Goal: Entertainment & Leisure: Consume media (video, audio)

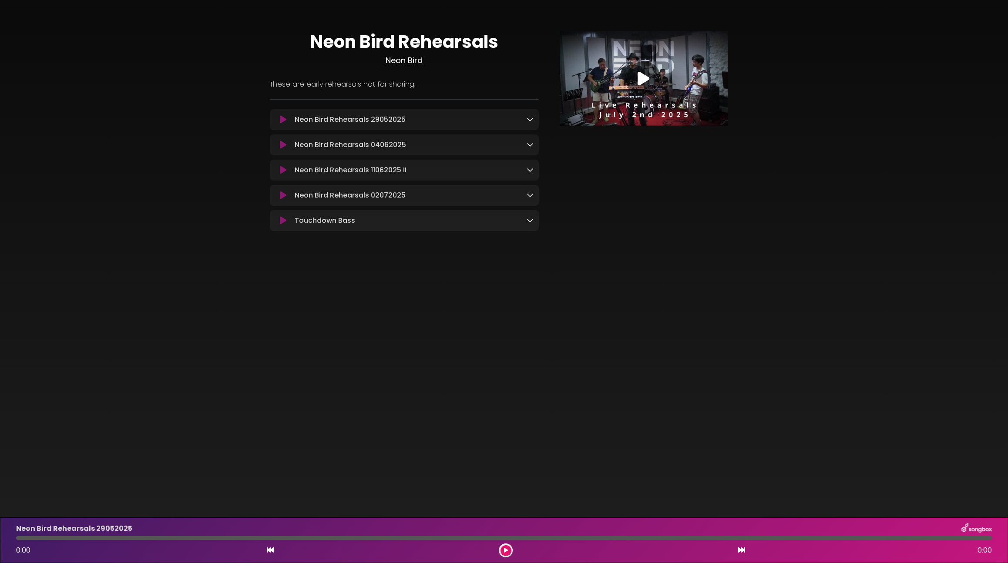
click at [780, 189] on div "Neon Bird Rehearsals Neon Bird These are early rehearsals not for sharing." at bounding box center [504, 128] width 575 height 236
click at [610, 68] on img at bounding box center [644, 78] width 168 height 94
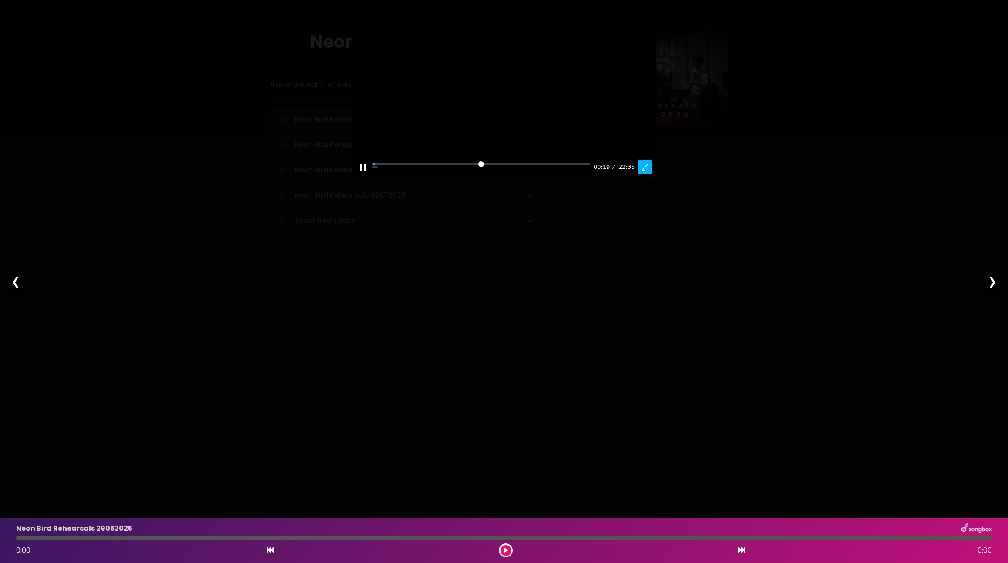
click at [651, 174] on button "Exit fullscreen Enter fullscreen" at bounding box center [645, 167] width 14 height 14
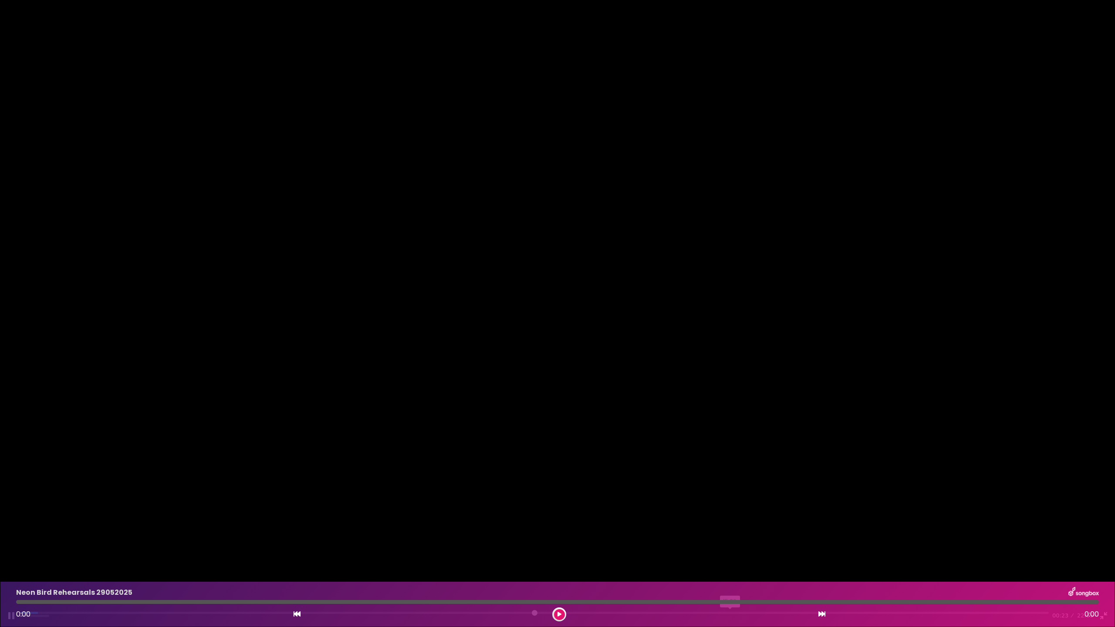
click at [730, 563] on input "Seek" at bounding box center [534, 616] width 1028 height 8
click at [914, 563] on input "Seek" at bounding box center [534, 616] width 1028 height 8
click at [959, 563] on input "Seek" at bounding box center [534, 616] width 1028 height 8
click at [974, 563] on input "Seek" at bounding box center [534, 616] width 1028 height 8
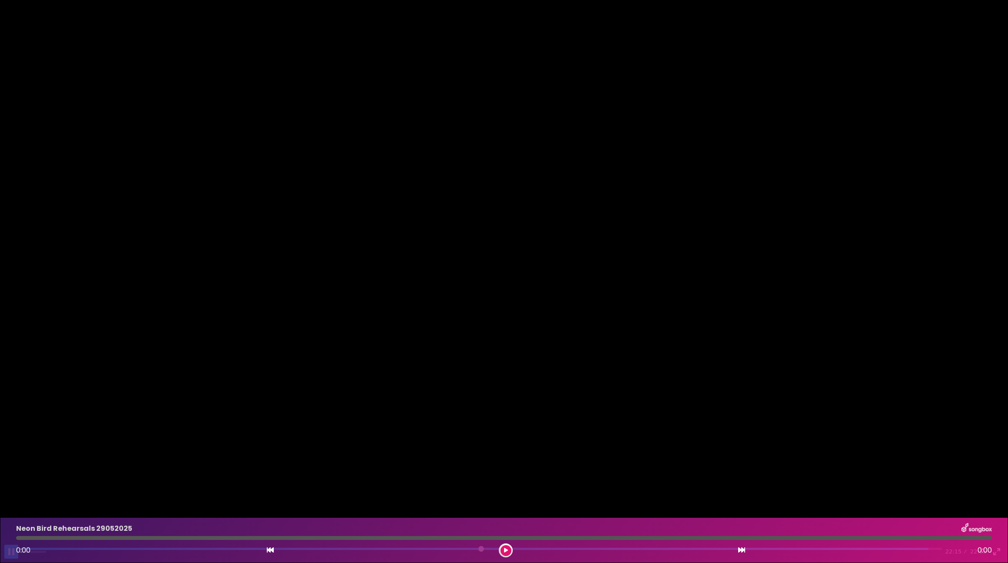
type input "*****"
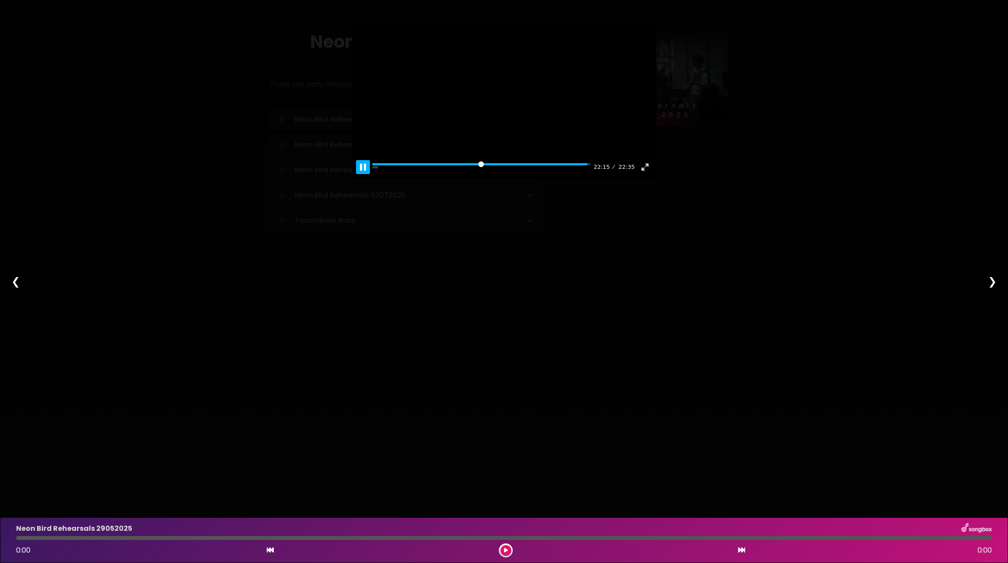
click at [365, 174] on button "Pause Play" at bounding box center [363, 167] width 14 height 14
